Goal: Ask a question

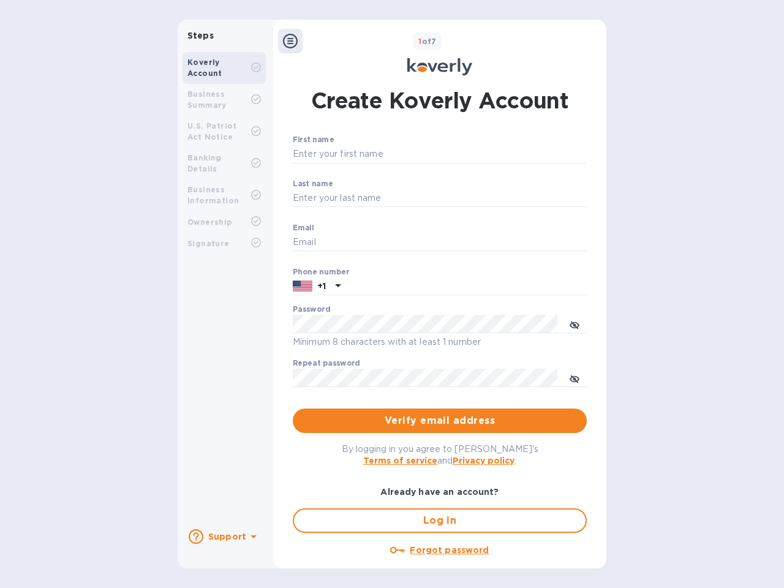
click at [224, 537] on b "Support" at bounding box center [227, 537] width 38 height 10
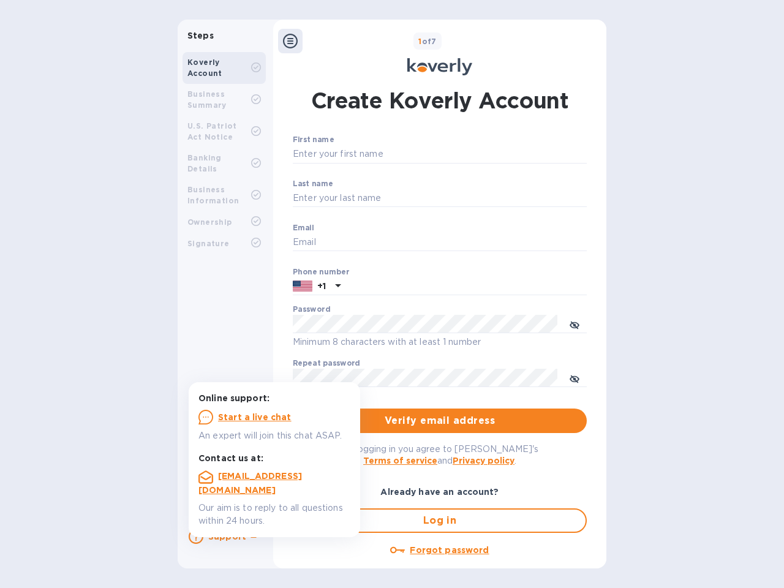
click at [196, 537] on icon at bounding box center [196, 536] width 15 height 15
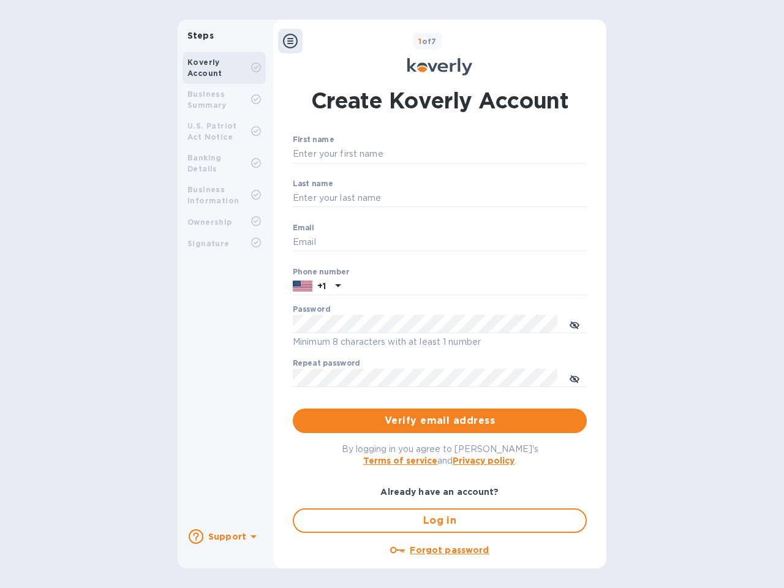
click at [252, 538] on icon at bounding box center [254, 536] width 6 height 3
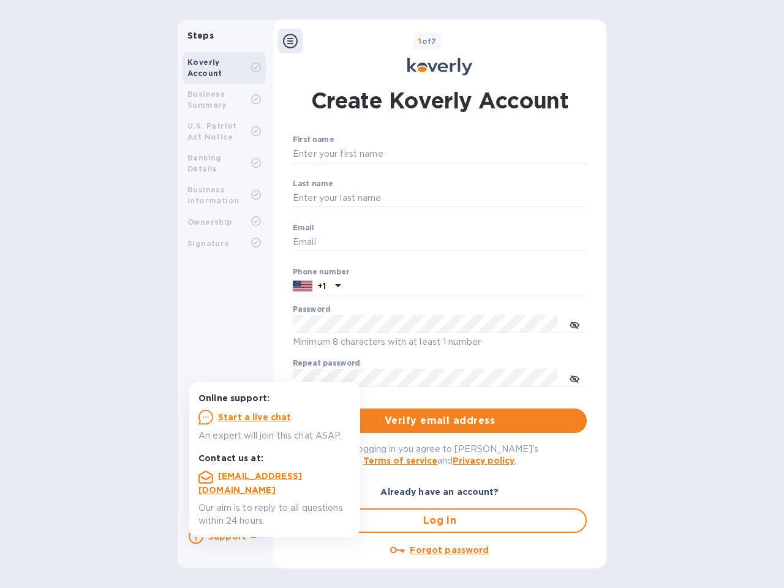
click at [290, 41] on icon at bounding box center [290, 41] width 15 height 15
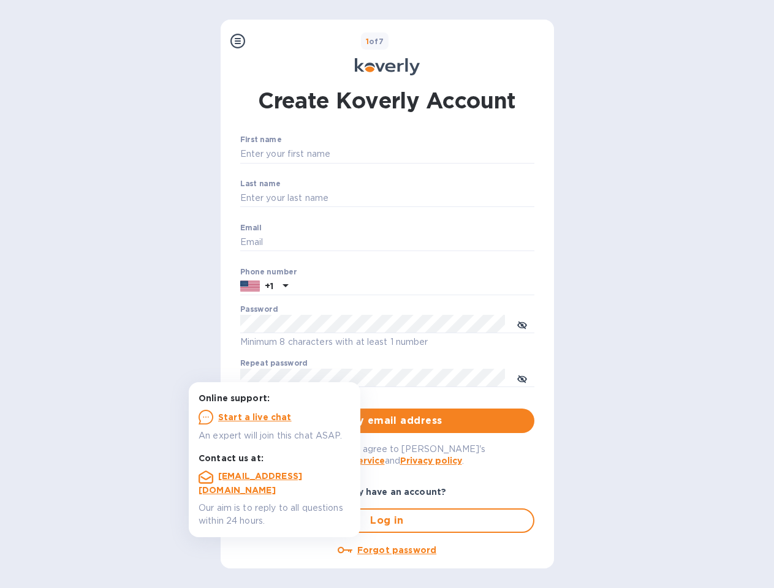
click at [437, 154] on input "First name" at bounding box center [387, 154] width 294 height 18
click at [437, 198] on input "Last name" at bounding box center [387, 198] width 294 height 18
click at [437, 243] on input "Email" at bounding box center [387, 242] width 294 height 18
click at [437, 287] on input "text" at bounding box center [413, 286] width 241 height 18
click at [317, 287] on input "text" at bounding box center [413, 286] width 241 height 18
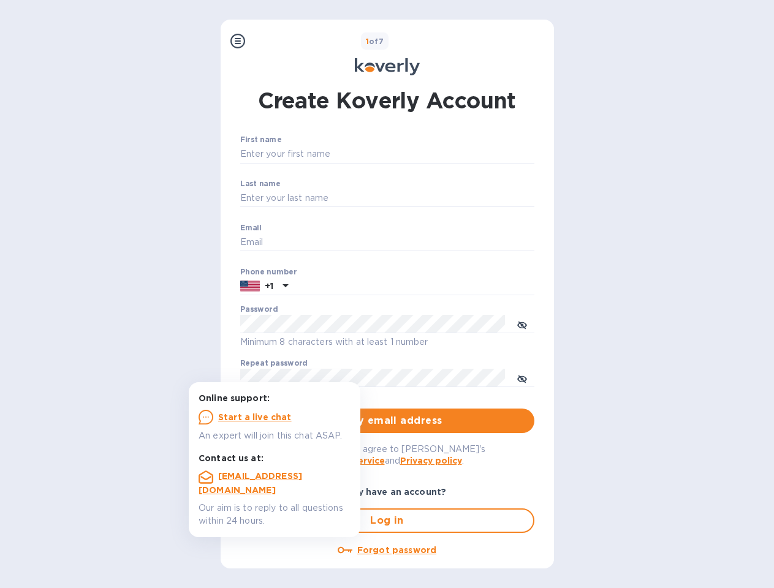
click at [336, 287] on input "text" at bounding box center [413, 286] width 241 height 18
